Goal: Task Accomplishment & Management: Use online tool/utility

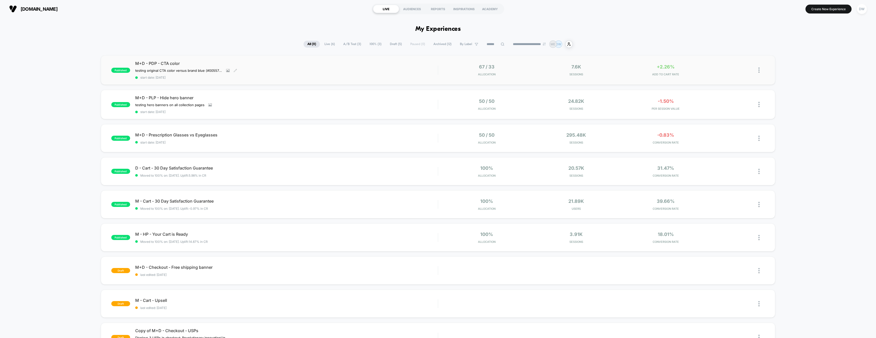
click at [277, 69] on div "testing original CTA color versus brand blue (#005577) versus brand [PERSON_NAM…" at bounding box center [241, 71] width 212 height 4
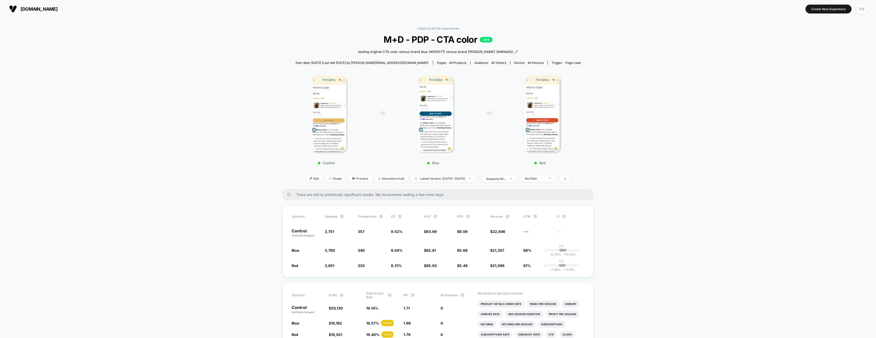
click at [510, 63] on span "Device: all devices" at bounding box center [528, 63] width 37 height 4
click at [447, 179] on span "Latest Version: [DATE] - [DATE]" at bounding box center [443, 178] width 64 height 7
click at [412, 254] on button "Overall" at bounding box center [407, 253] width 14 height 5
click at [420, 263] on button "Previous Versions" at bounding box center [416, 262] width 32 height 5
click at [421, 215] on button "Version 1 (4 Days)" at bounding box center [415, 215] width 31 height 5
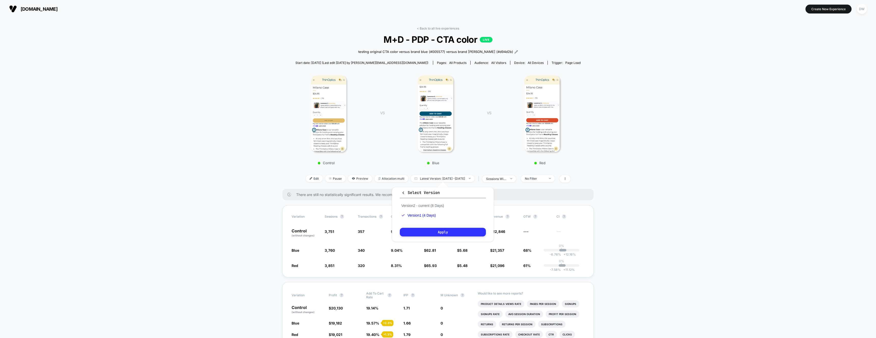
click at [432, 231] on button "Apply" at bounding box center [443, 232] width 86 height 9
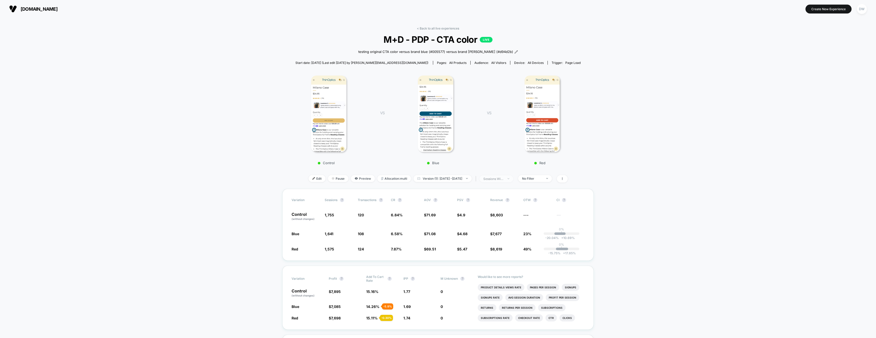
click at [504, 178] on div "sessions with impression" at bounding box center [493, 179] width 20 height 4
click at [476, 199] on div at bounding box center [475, 198] width 4 height 4
click at [496, 233] on button "Save" at bounding box center [502, 233] width 60 height 8
click at [442, 179] on span "Version (1): [DATE] - [DATE]" at bounding box center [443, 178] width 58 height 7
click at [427, 207] on button "Version 2 - current (8 Days)" at bounding box center [423, 205] width 46 height 5
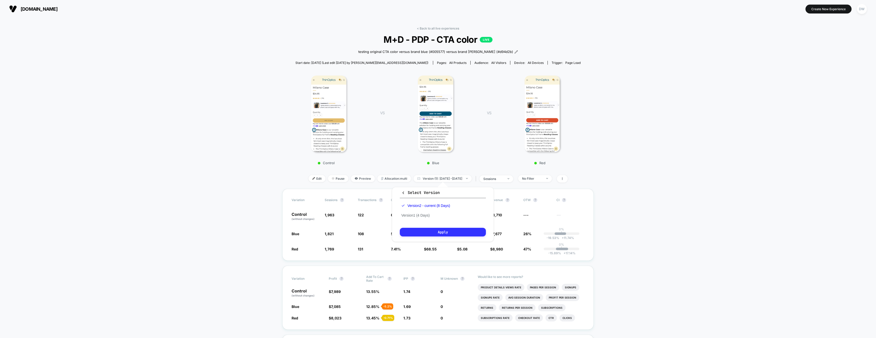
click at [435, 231] on button "Apply" at bounding box center [443, 232] width 86 height 9
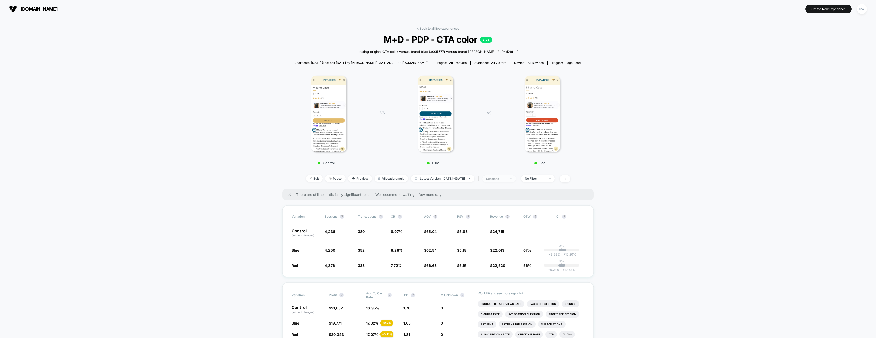
click at [510, 179] on div at bounding box center [509, 179] width 4 height 0
click at [479, 219] on div at bounding box center [478, 218] width 4 height 4
click at [503, 231] on button "Save" at bounding box center [505, 233] width 60 height 8
click at [507, 179] on div "users" at bounding box center [496, 179] width 20 height 4
click at [480, 209] on div at bounding box center [478, 208] width 4 height 4
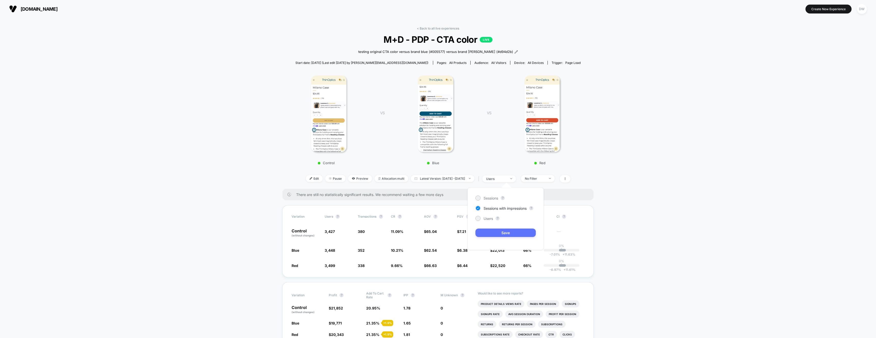
click at [498, 234] on button "Save" at bounding box center [505, 233] width 60 height 8
